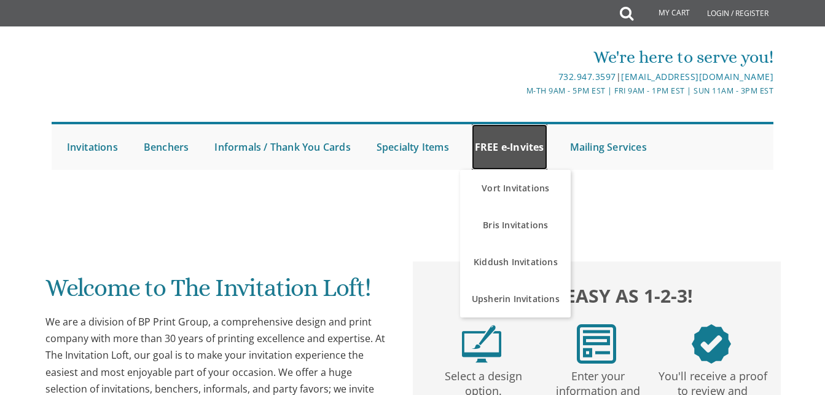
drag, startPoint x: 0, startPoint y: 0, endPoint x: 502, endPoint y: 141, distance: 521.6
click at [502, 141] on link "FREE e-Invites" at bounding box center [510, 146] width 76 height 45
click at [533, 141] on link "FREE e-Invites" at bounding box center [510, 146] width 76 height 45
click at [538, 138] on link "FREE e-Invites" at bounding box center [510, 146] width 76 height 45
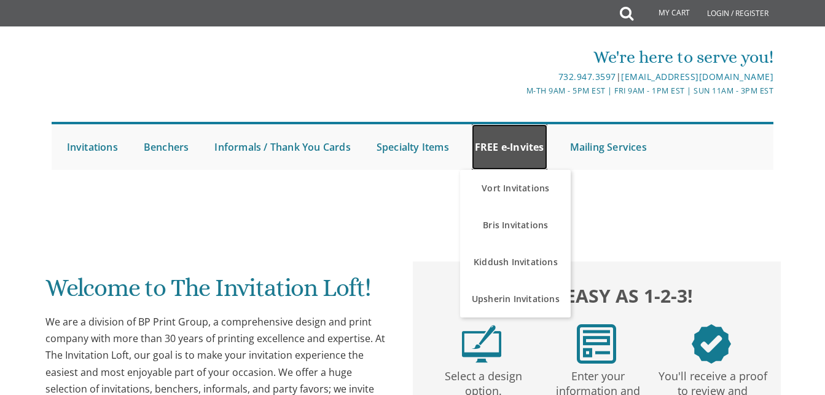
click at [538, 138] on link "FREE e-Invites" at bounding box center [510, 146] width 76 height 45
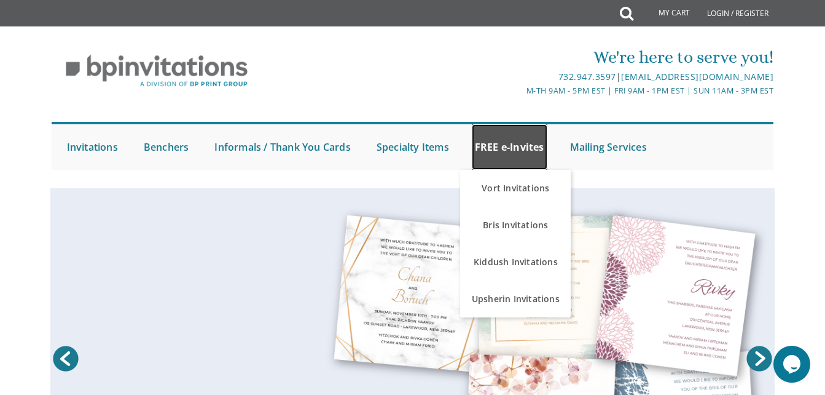
click at [488, 143] on link "FREE e-Invites" at bounding box center [510, 146] width 76 height 45
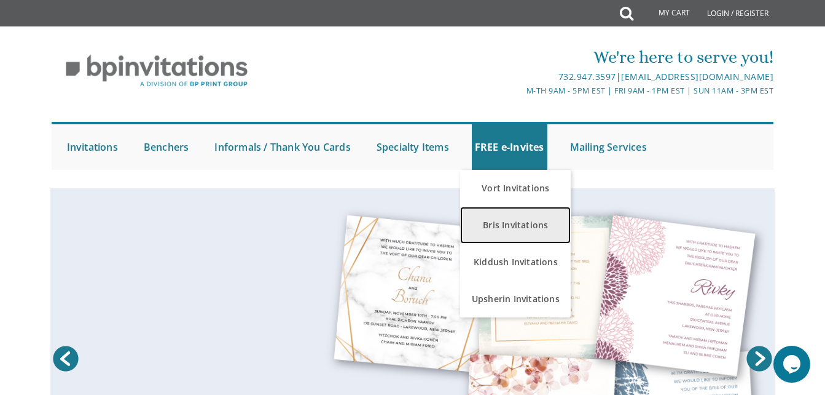
click at [514, 216] on link "Bris Invitations" at bounding box center [515, 224] width 111 height 37
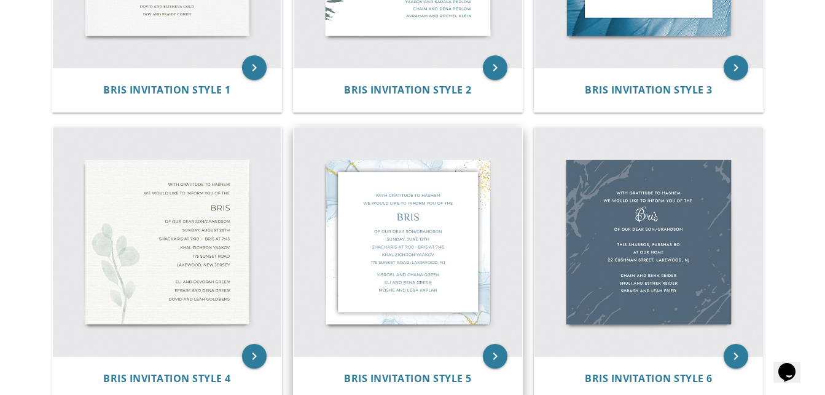
click at [328, 218] on img at bounding box center [408, 241] width 229 height 229
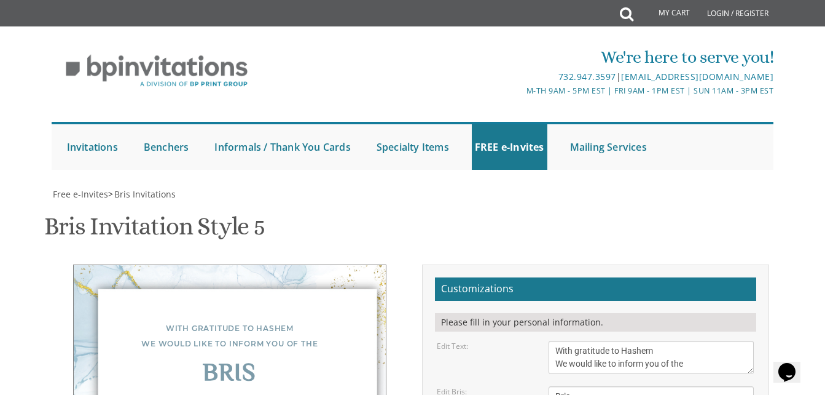
scroll to position [246, 0]
type textarea "Of our dear son Sunday, December 1st Shacharis at 7:00 • Bris at 7:45 Bais Medr…"
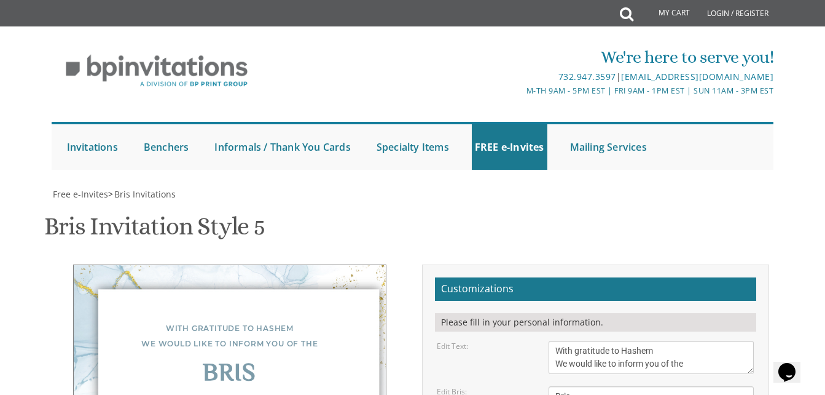
drag, startPoint x: 658, startPoint y: 230, endPoint x: 532, endPoint y: 199, distance: 130.0
type textarea "mordechai and esther zimmerman mr and mrs dovid zimmerman mr and mrs maryl"
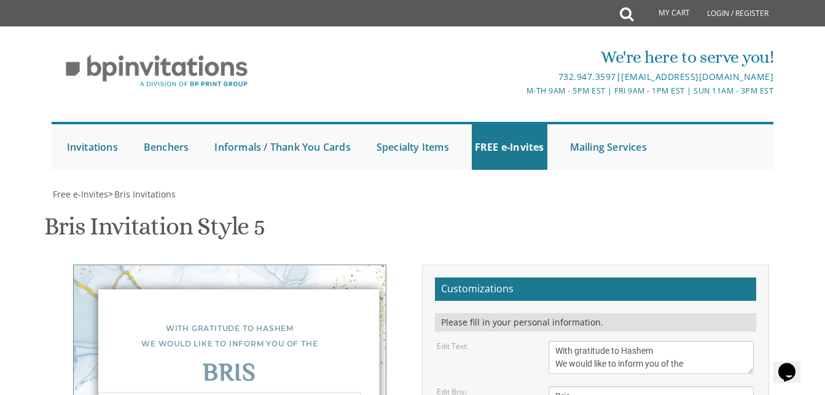
type textarea "Of our dear son monday, august 11th Shacharis at 8:00 in the simcha hall • Bris…"
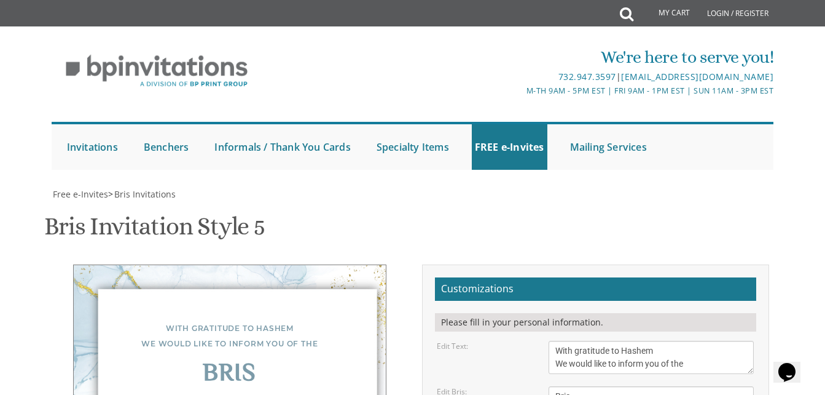
click at [663, 340] on textarea "With gratitude to Hashem We would like to inform you of the" at bounding box center [651, 356] width 205 height 33
click at [661, 340] on textarea "With gratitude to Hashem We would like to inform you of the" at bounding box center [651, 356] width 205 height 33
type textarea "With gratitude to Hashem yisbarach We would like to inform you of the"
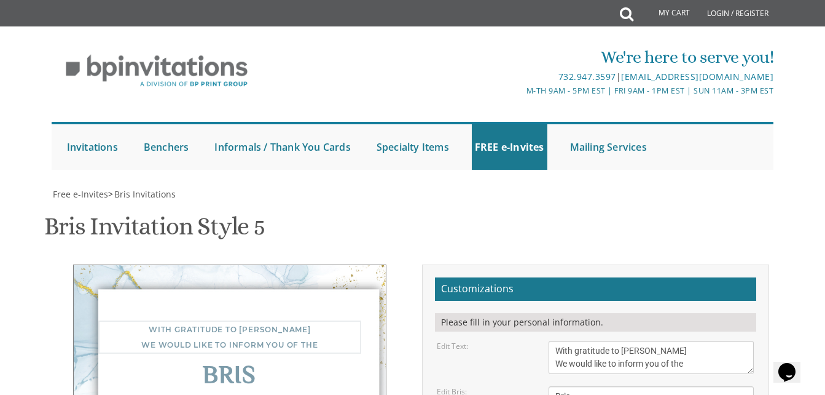
drag, startPoint x: 685, startPoint y: 103, endPoint x: 706, endPoint y: 85, distance: 27.1
type input "chayamalkafriedman@gmail.com"
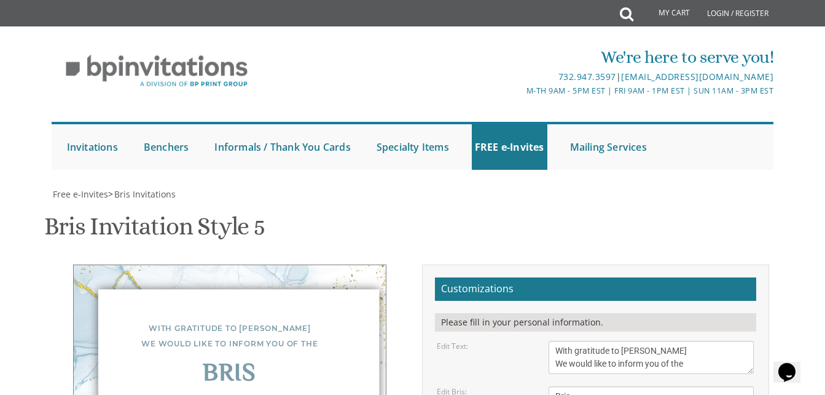
scroll to position [307, 0]
click at [493, 203] on div "Bris Invitation Style 5 SKU: bris5" at bounding box center [412, 227] width 736 height 49
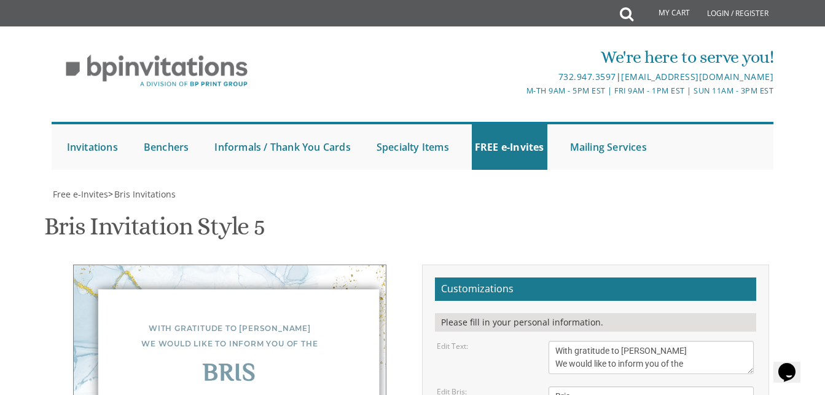
type textarea "mordechai and esther zimmerman mr. and mrs. dovid zimmerman rabbi and mrs. shma…"
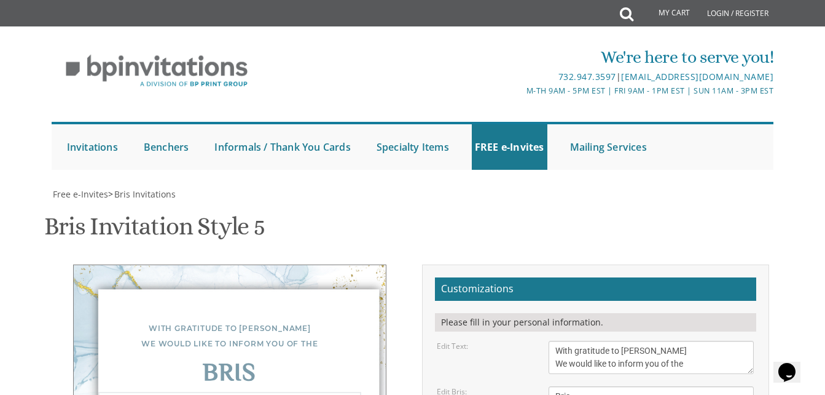
type textarea "Of our dear son monday, august 11th Shacharis 8:00 in the simcha hall • Bris 9:…"
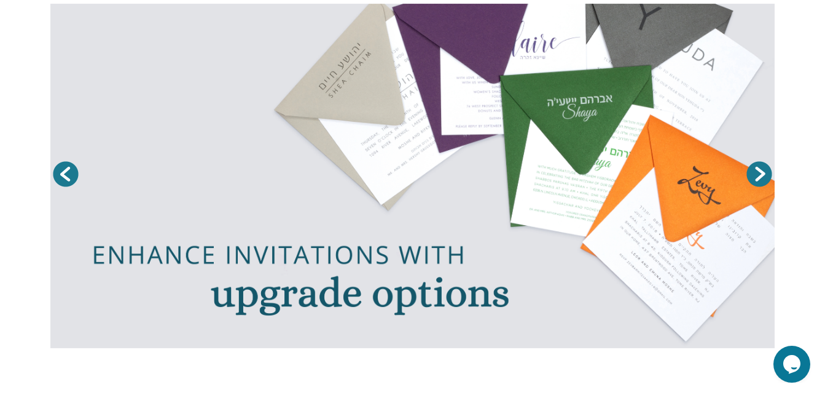
scroll to position [54, 0]
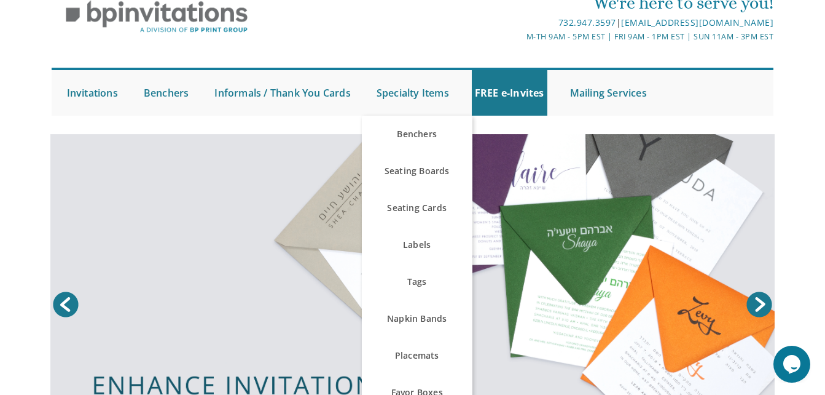
click at [513, 140] on link at bounding box center [412, 306] width 725 height 344
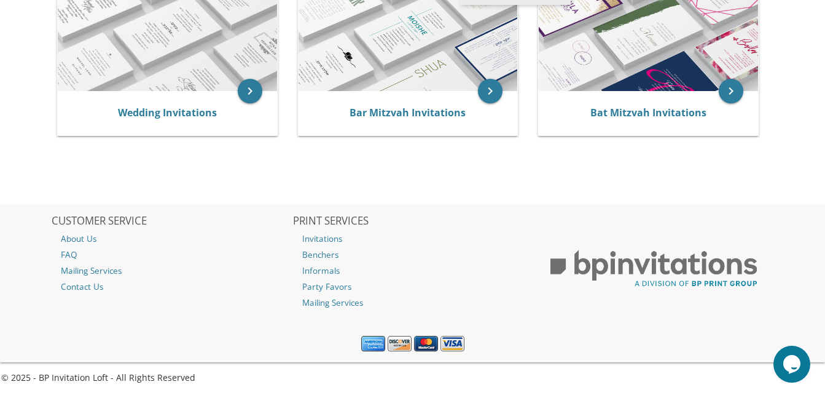
scroll to position [313, 0]
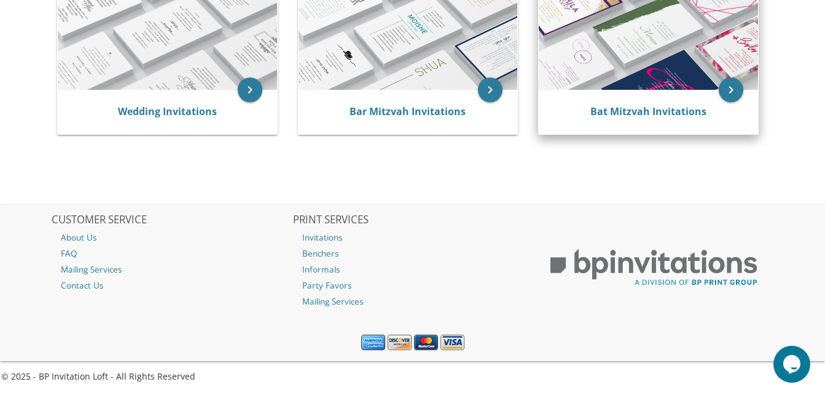
click at [608, 32] on img at bounding box center [648, 26] width 219 height 128
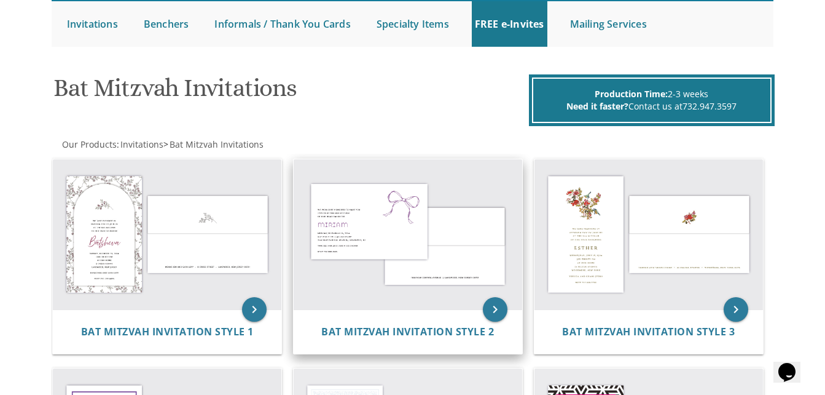
scroll to position [155, 0]
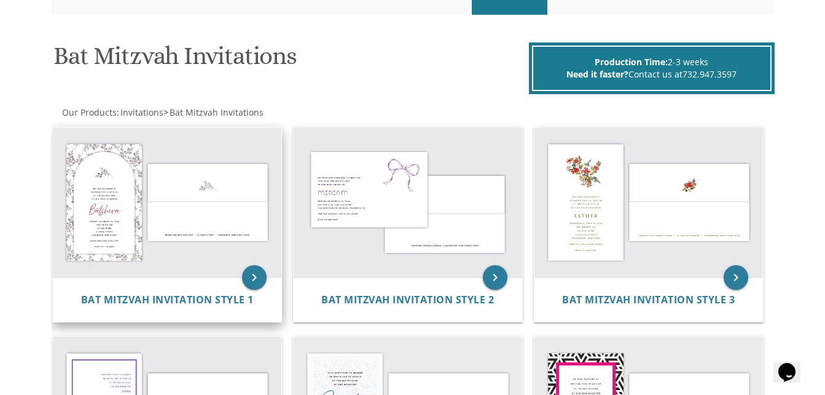
click at [240, 213] on img at bounding box center [167, 202] width 229 height 151
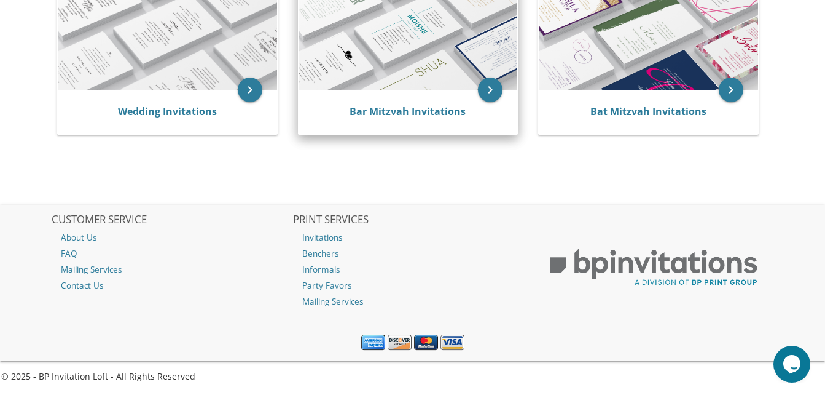
click at [422, 79] on img at bounding box center [408, 26] width 219 height 128
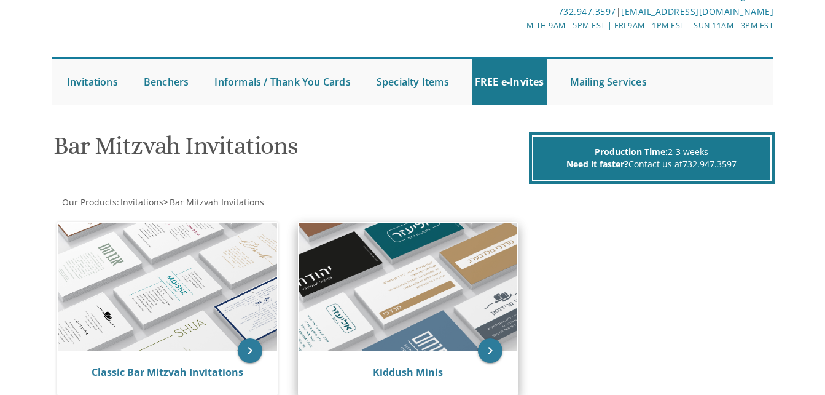
scroll to position [123, 0]
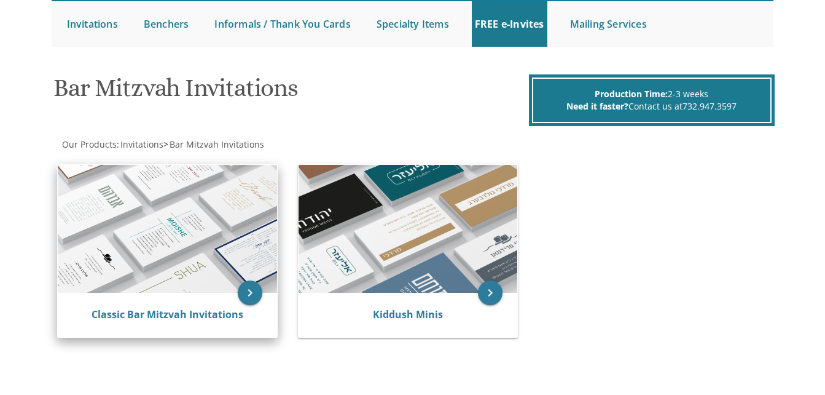
click at [250, 229] on img at bounding box center [167, 229] width 219 height 128
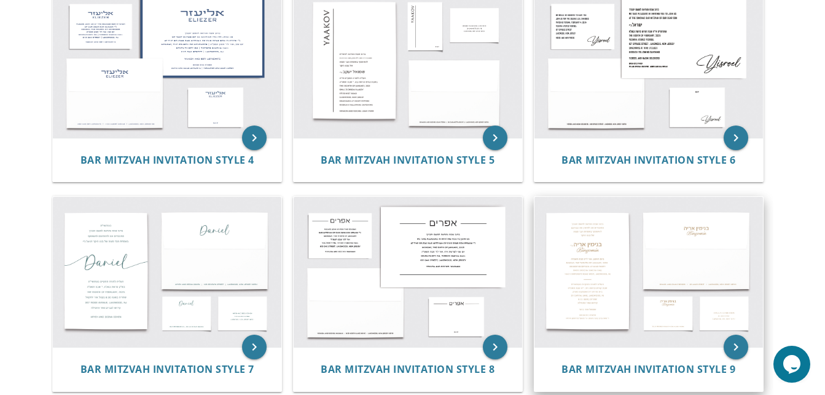
scroll to position [184, 0]
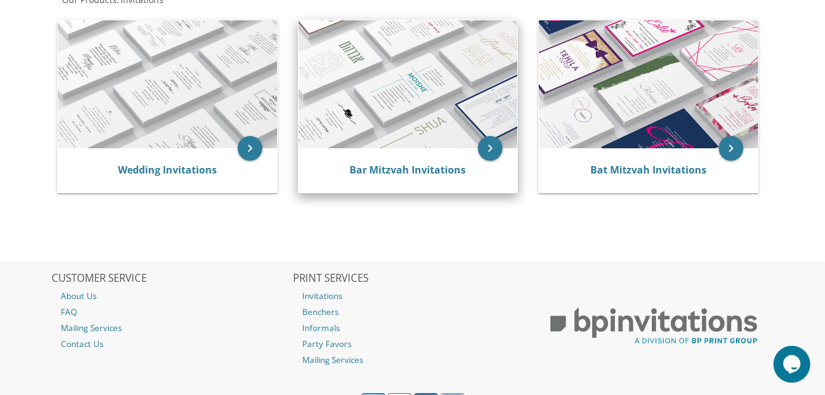
scroll to position [252, 0]
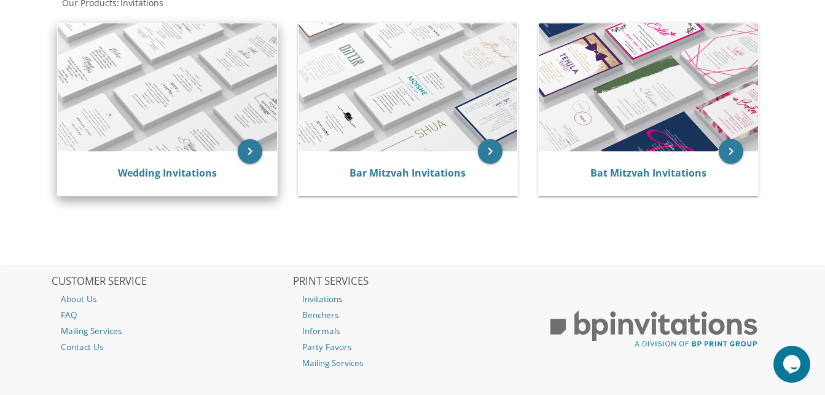
click at [230, 122] on img at bounding box center [167, 87] width 219 height 128
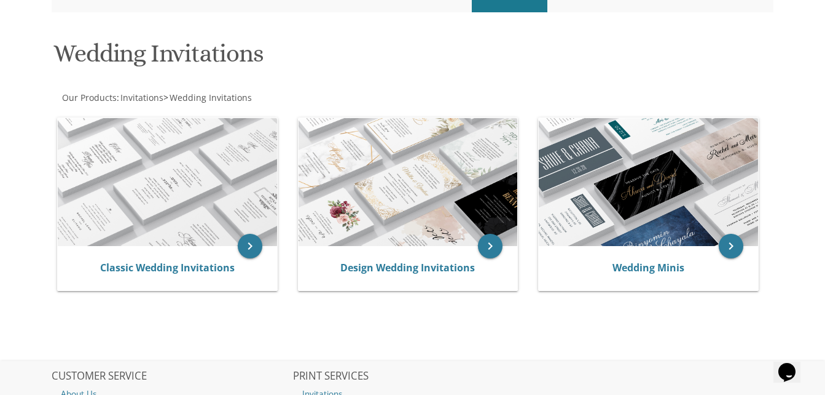
scroll to position [184, 0]
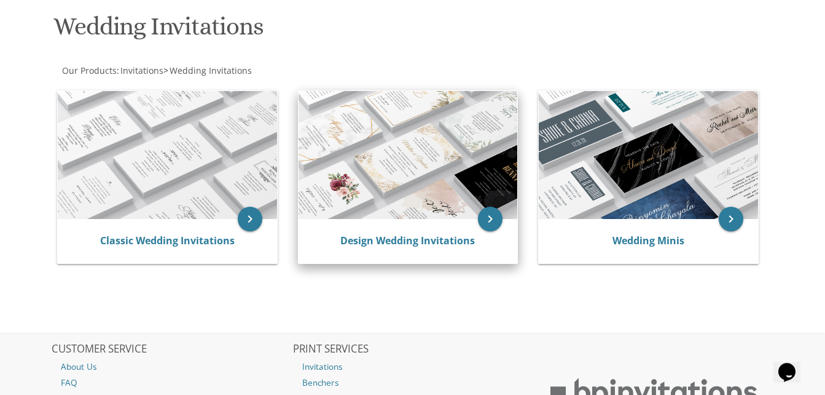
click at [419, 226] on div "Design Wedding Invitations" at bounding box center [408, 241] width 219 height 44
click at [490, 222] on icon "keyboard_arrow_right" at bounding box center [490, 218] width 25 height 25
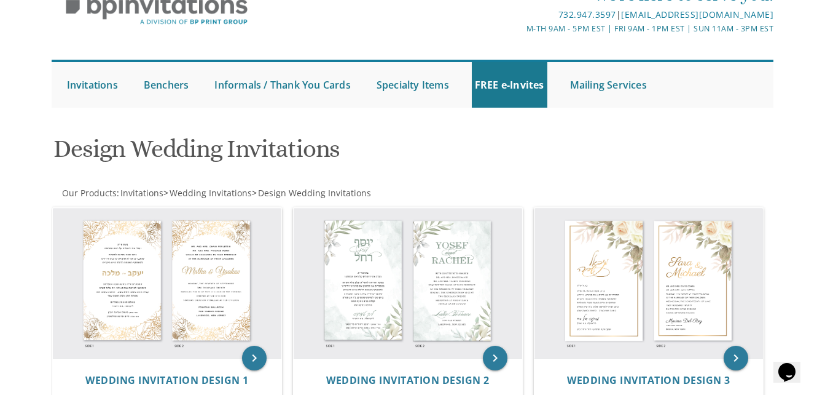
scroll to position [61, 0]
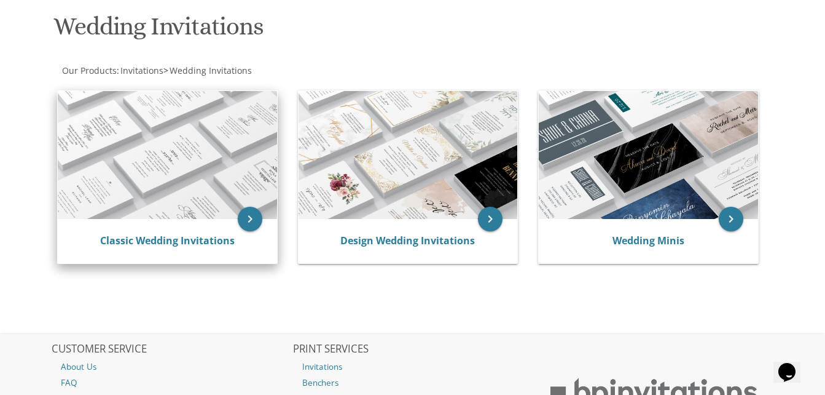
click at [191, 152] on img at bounding box center [167, 155] width 219 height 128
click at [244, 219] on icon "keyboard_arrow_right" at bounding box center [250, 218] width 25 height 25
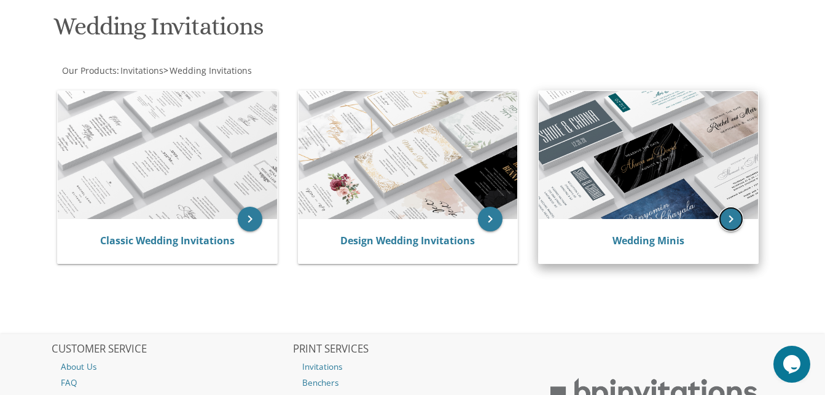
click at [736, 214] on icon "keyboard_arrow_right" at bounding box center [731, 218] width 25 height 25
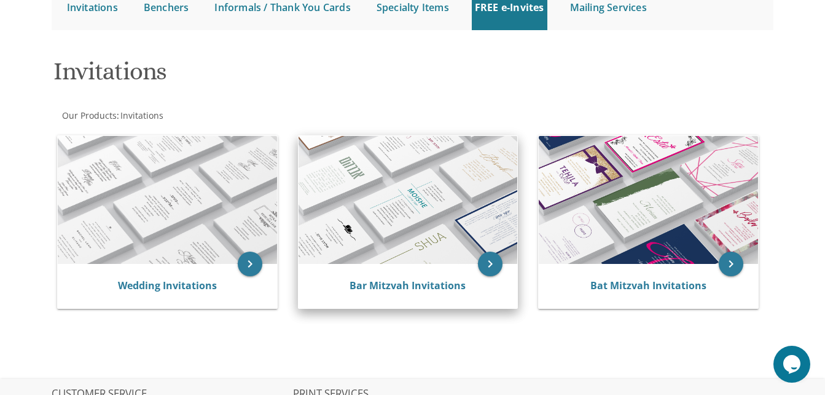
scroll to position [6, 0]
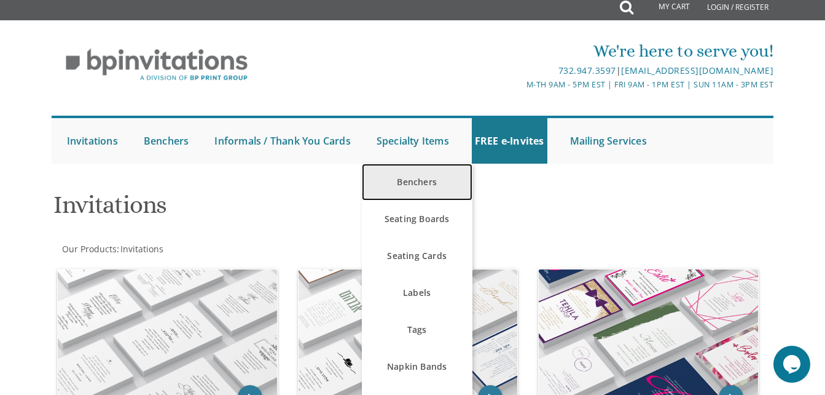
click at [419, 177] on link "Benchers" at bounding box center [417, 181] width 111 height 37
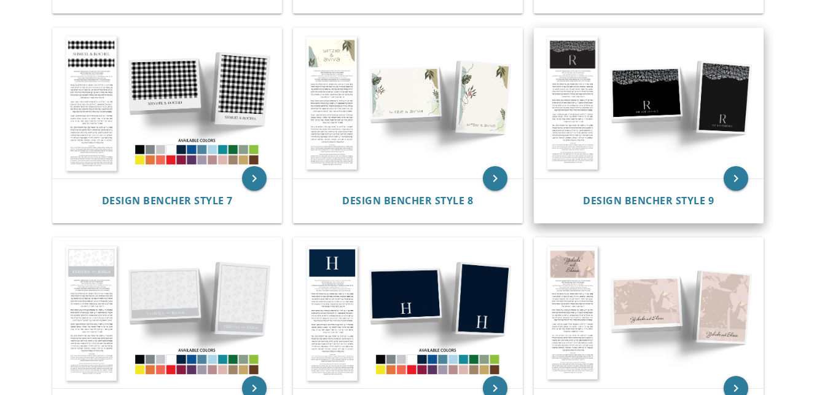
scroll to position [737, 0]
